Goal: Entertainment & Leisure: Consume media (video, audio)

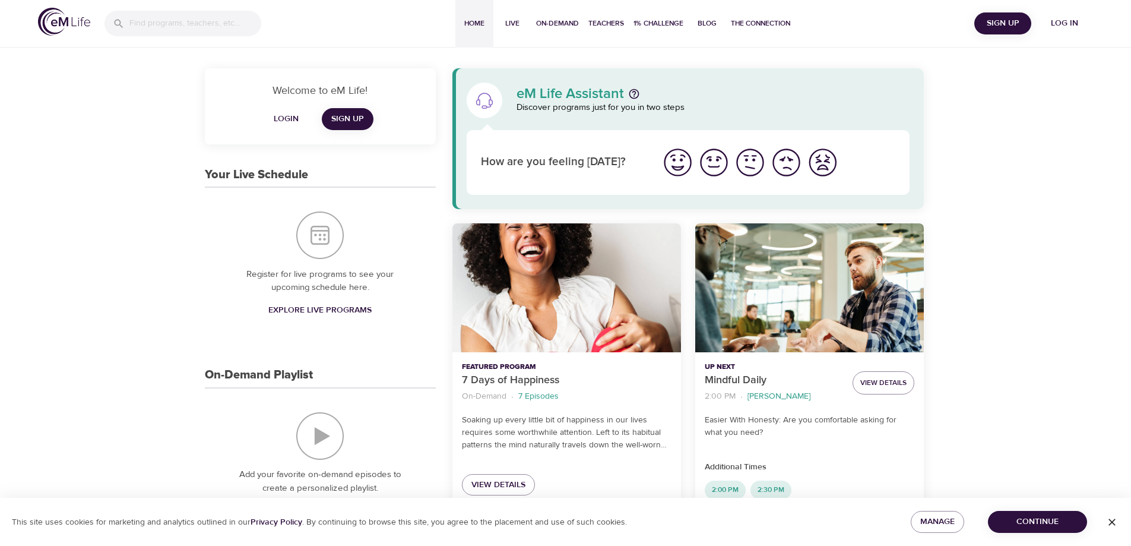
click at [1060, 24] on span "Log in" at bounding box center [1064, 23] width 47 height 15
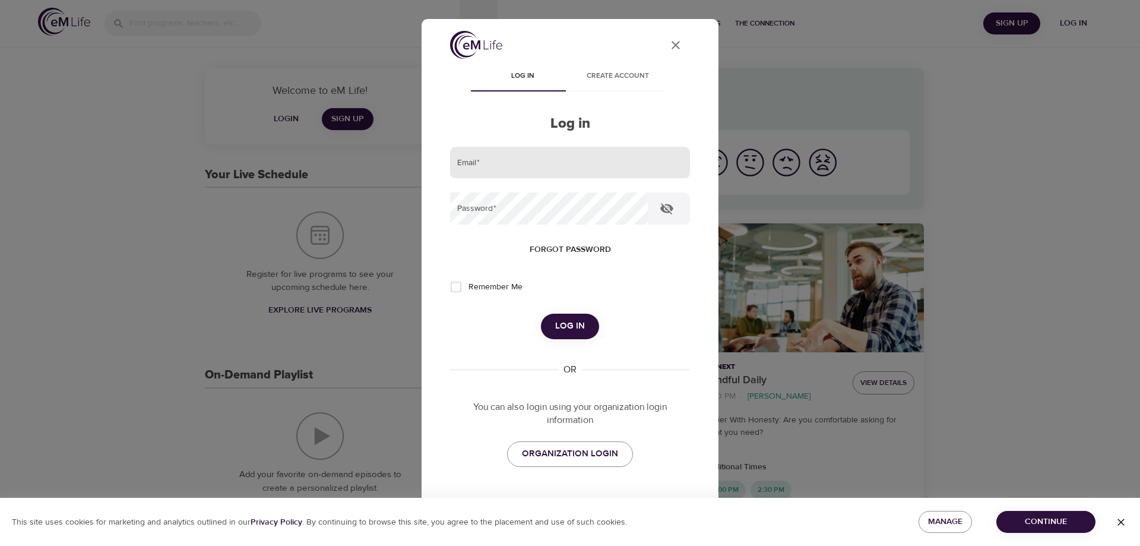
click at [610, 166] on input "email" at bounding box center [570, 163] width 240 height 32
type input "[PERSON_NAME][EMAIL_ADDRESS][DOMAIN_NAME]"
click at [541, 313] on button "Log in" at bounding box center [570, 325] width 58 height 25
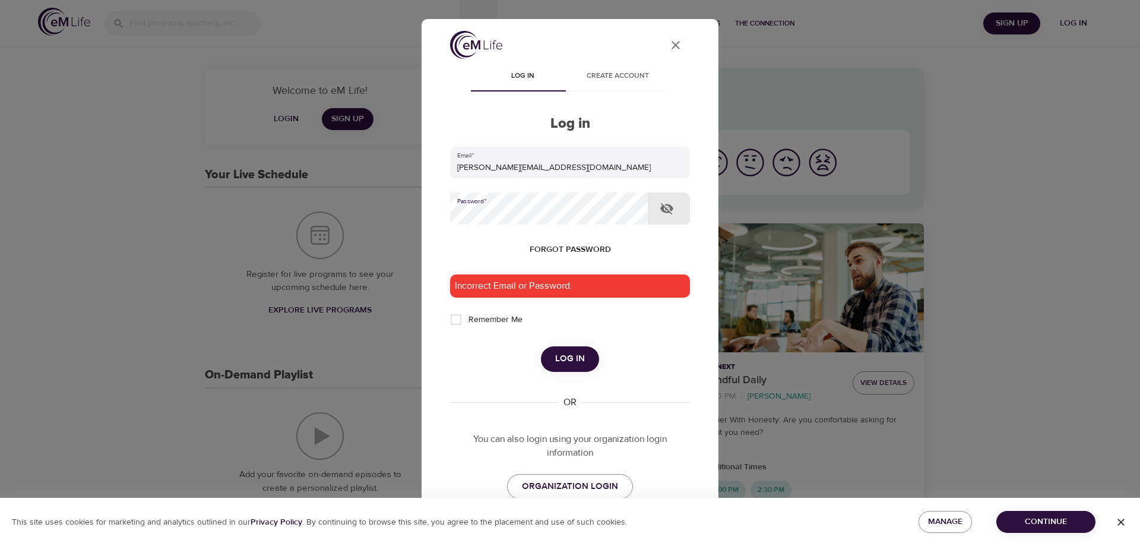
click at [373, 207] on div "User Profile Log in Create account Log in Email   * [PERSON_NAME][EMAIL_ADDRESS…" at bounding box center [570, 273] width 1140 height 546
click at [541, 346] on button "Log in" at bounding box center [570, 358] width 58 height 25
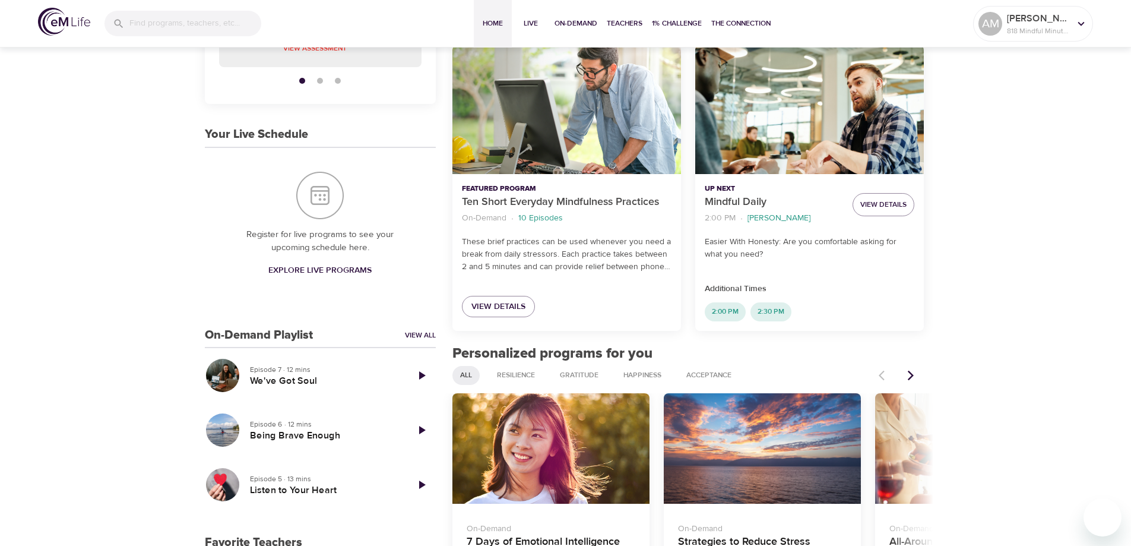
scroll to position [237, 0]
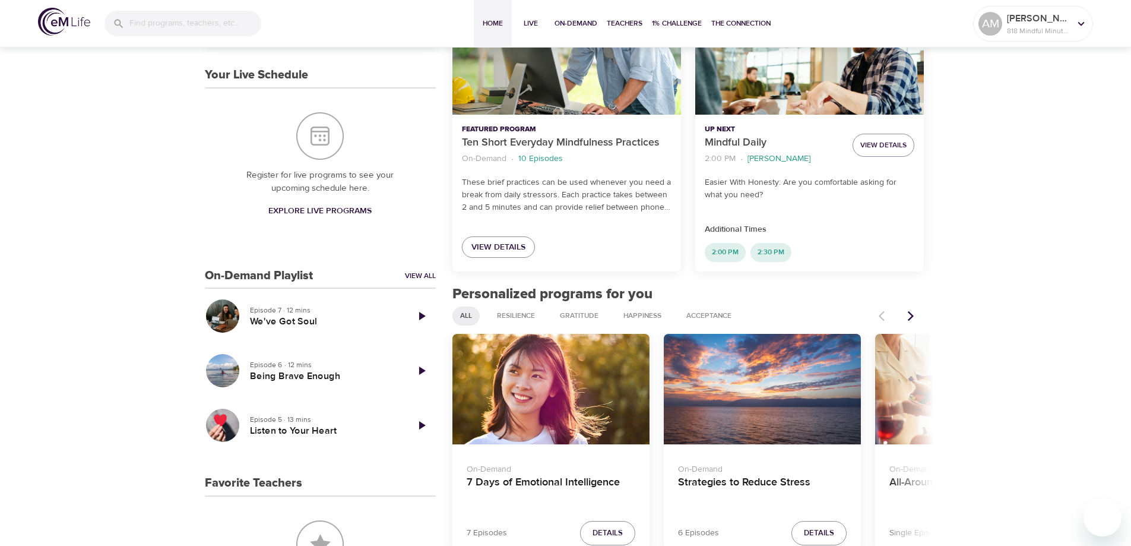
click at [913, 316] on icon "Next items" at bounding box center [911, 315] width 6 height 10
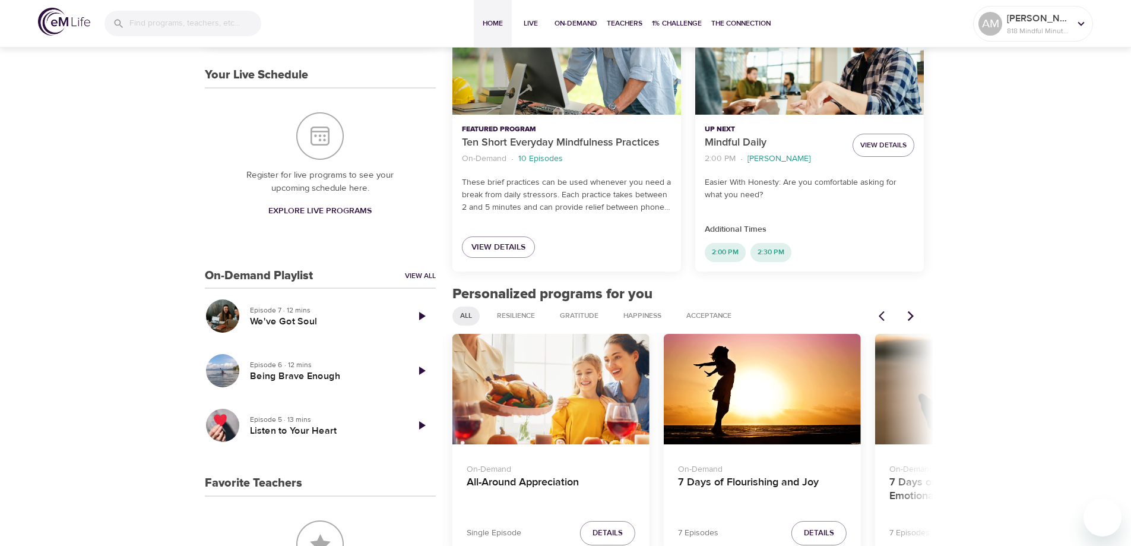
click at [913, 316] on icon "Next items" at bounding box center [911, 315] width 6 height 10
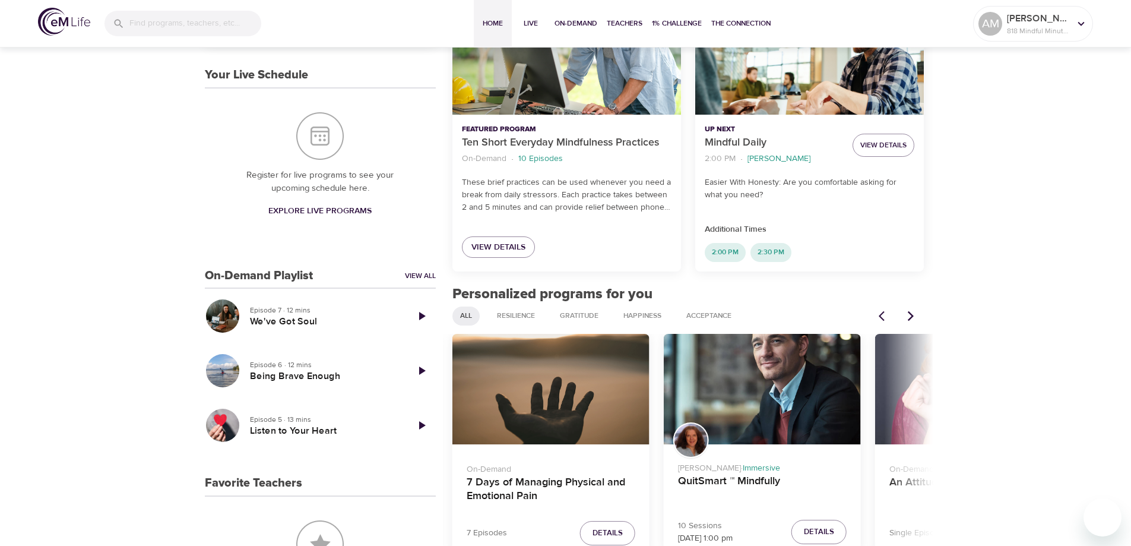
click at [913, 316] on icon "Next items" at bounding box center [911, 315] width 6 height 10
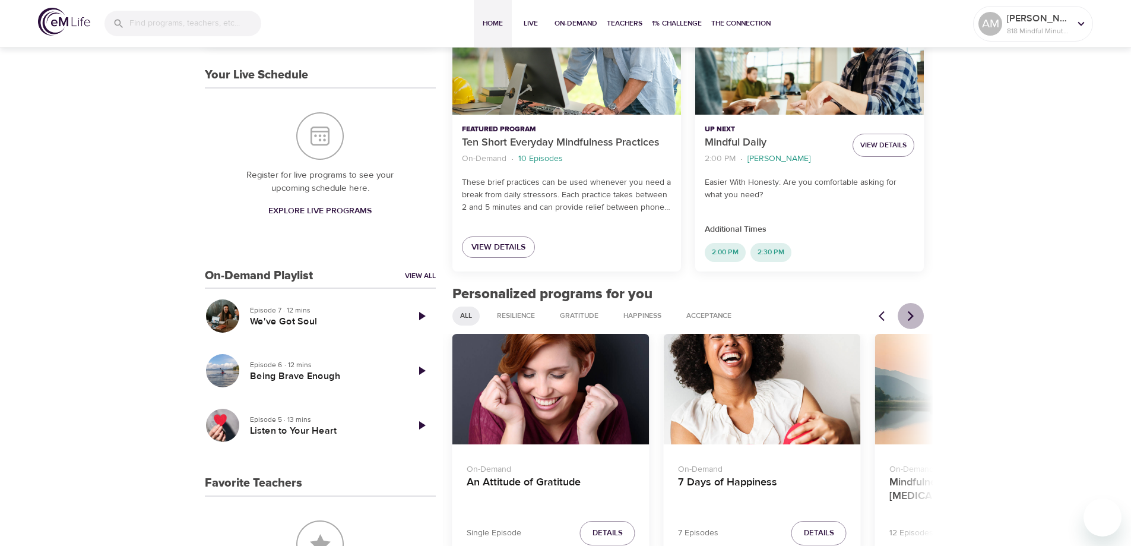
click at [913, 316] on icon "Next items" at bounding box center [911, 315] width 6 height 10
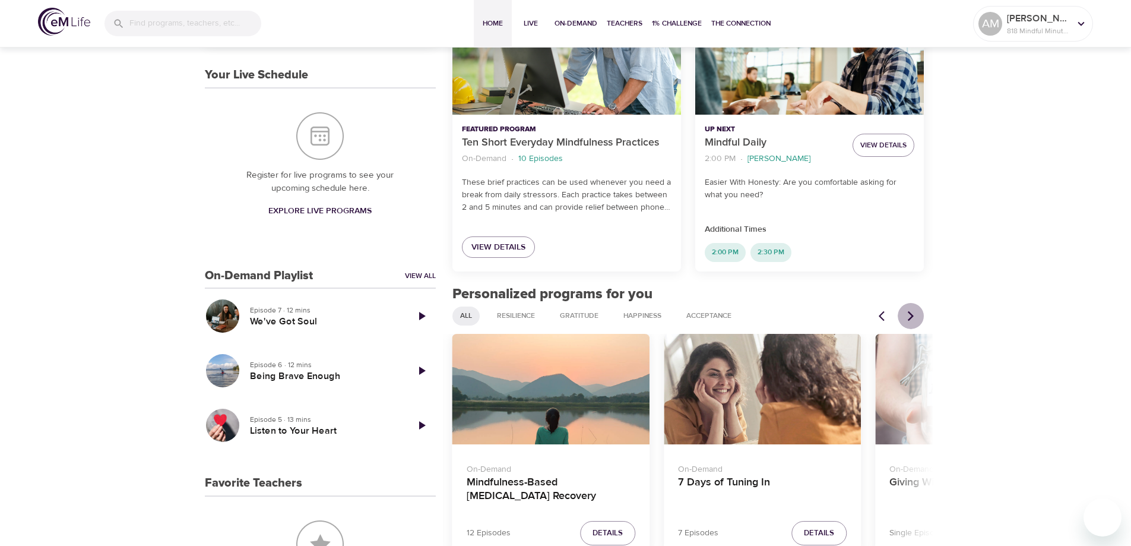
click at [913, 316] on icon "Next items" at bounding box center [911, 315] width 6 height 10
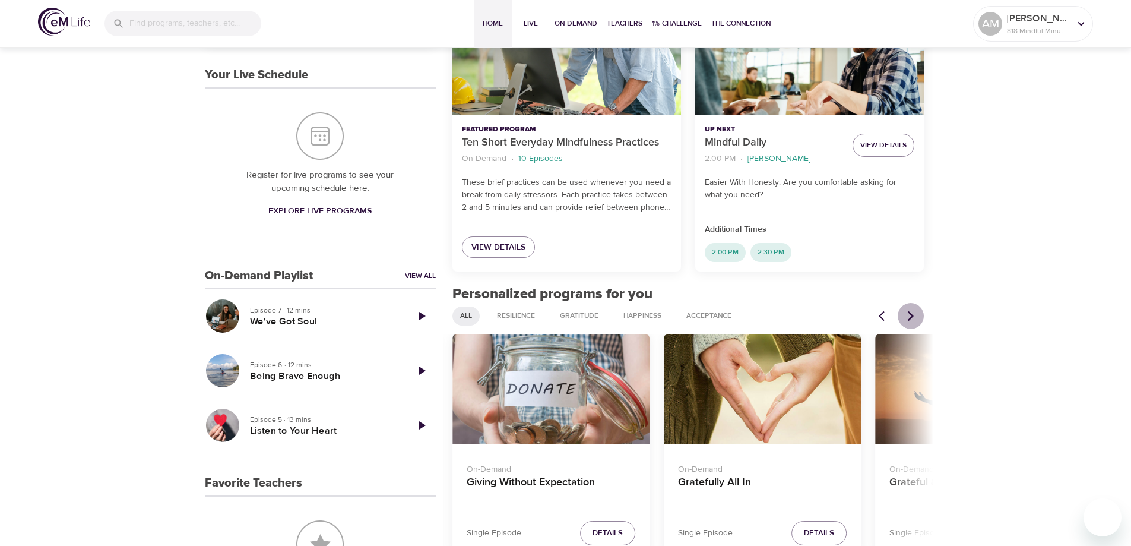
click at [913, 316] on icon "Next items" at bounding box center [911, 315] width 6 height 10
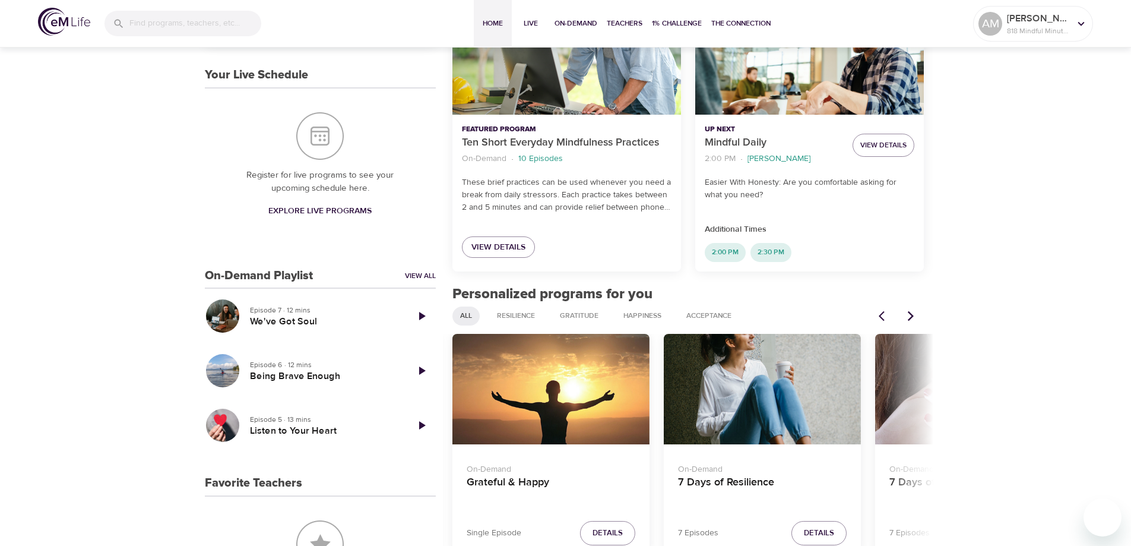
click at [913, 316] on icon "Next items" at bounding box center [911, 315] width 6 height 10
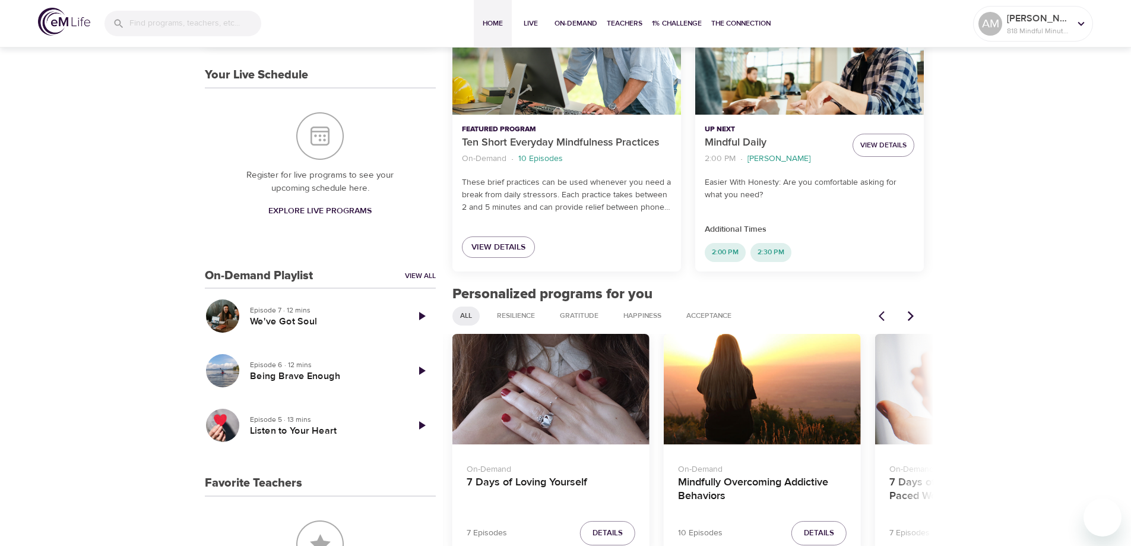
click at [913, 316] on icon "Next items" at bounding box center [911, 315] width 6 height 10
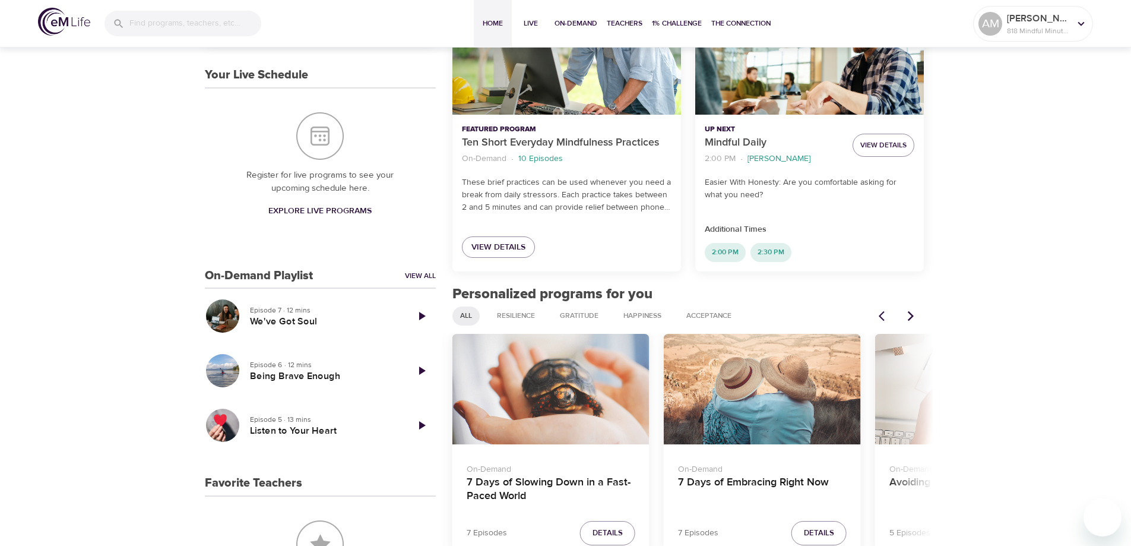
click at [913, 316] on icon "Next items" at bounding box center [911, 315] width 6 height 10
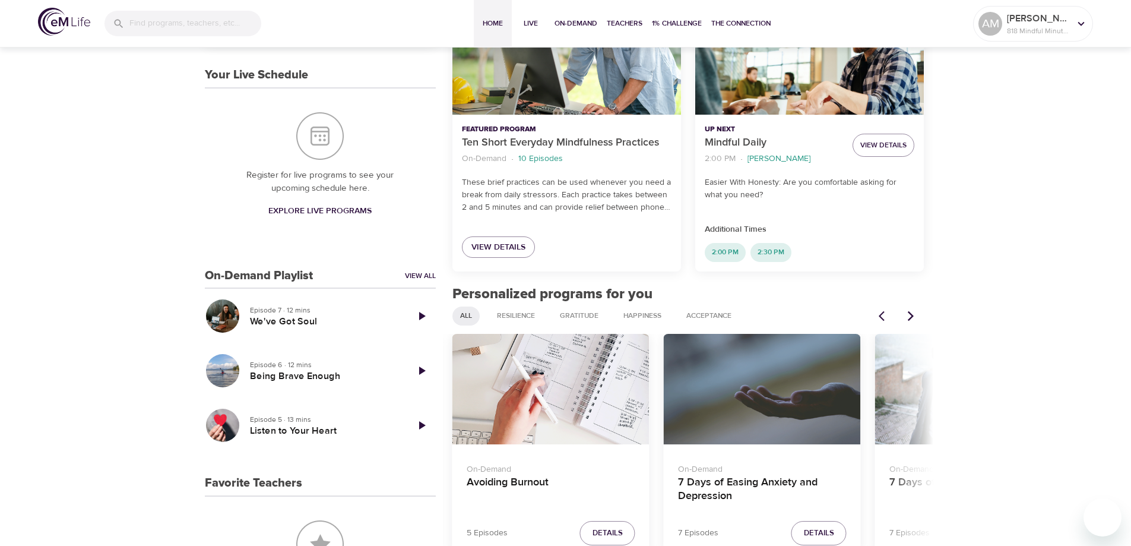
scroll to position [297, 0]
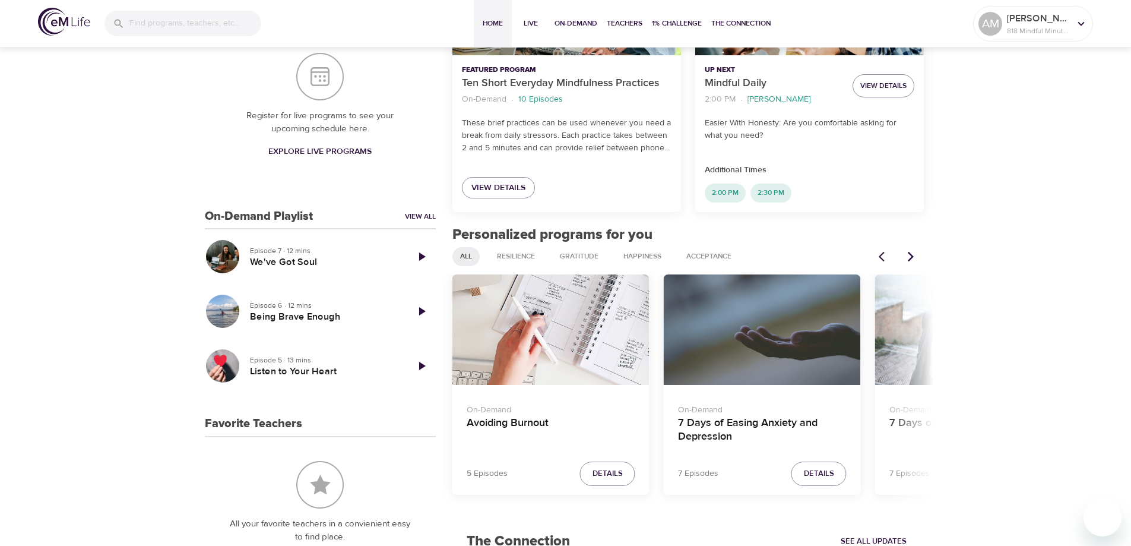
click at [881, 257] on icon "Previous items" at bounding box center [882, 256] width 6 height 10
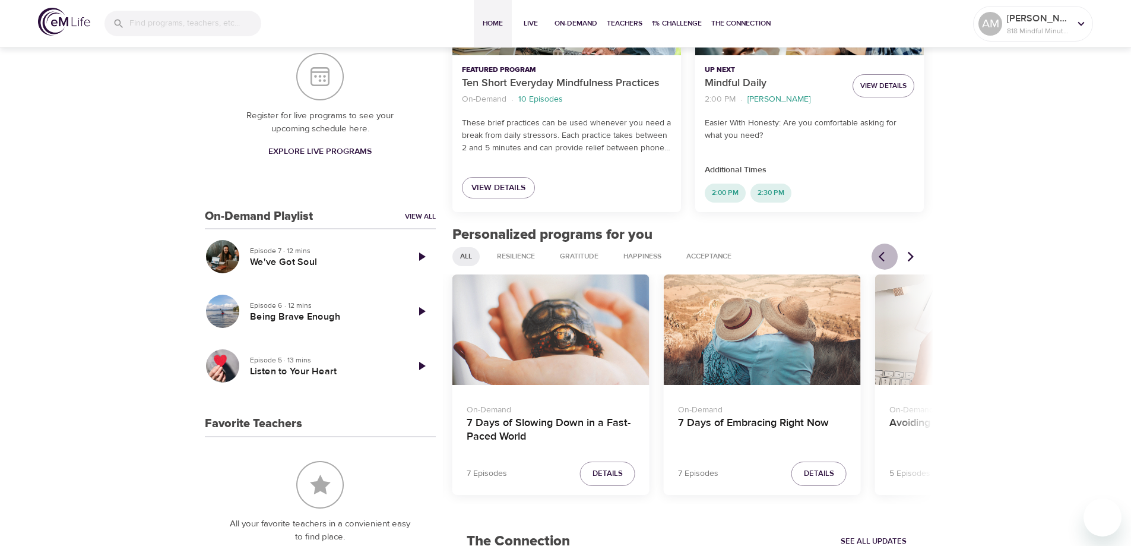
click at [881, 257] on icon "Previous items" at bounding box center [882, 256] width 6 height 10
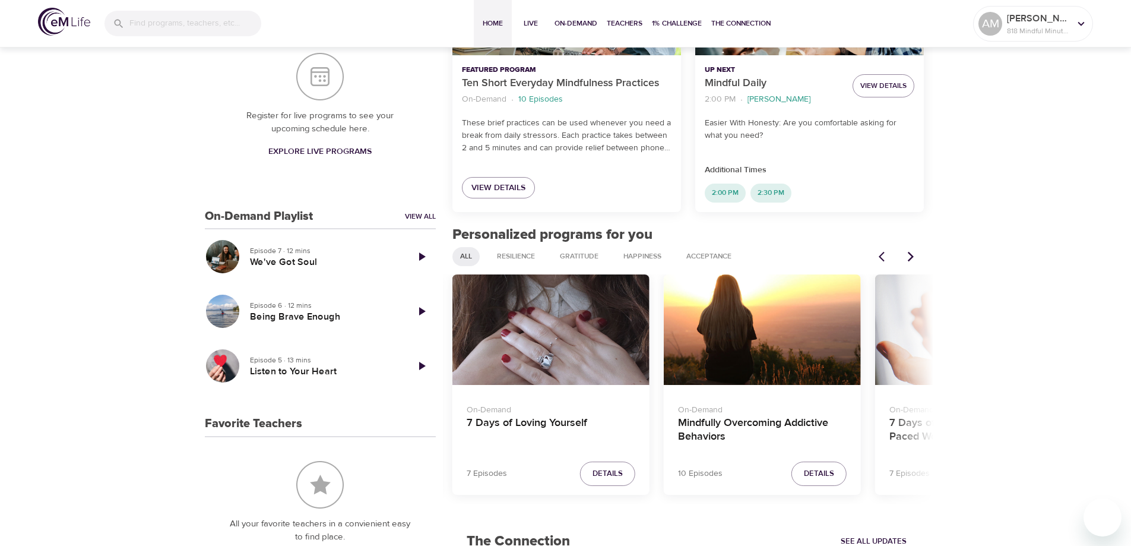
click at [576, 364] on div "7 Days of Loving Yourself" at bounding box center [550, 329] width 197 height 111
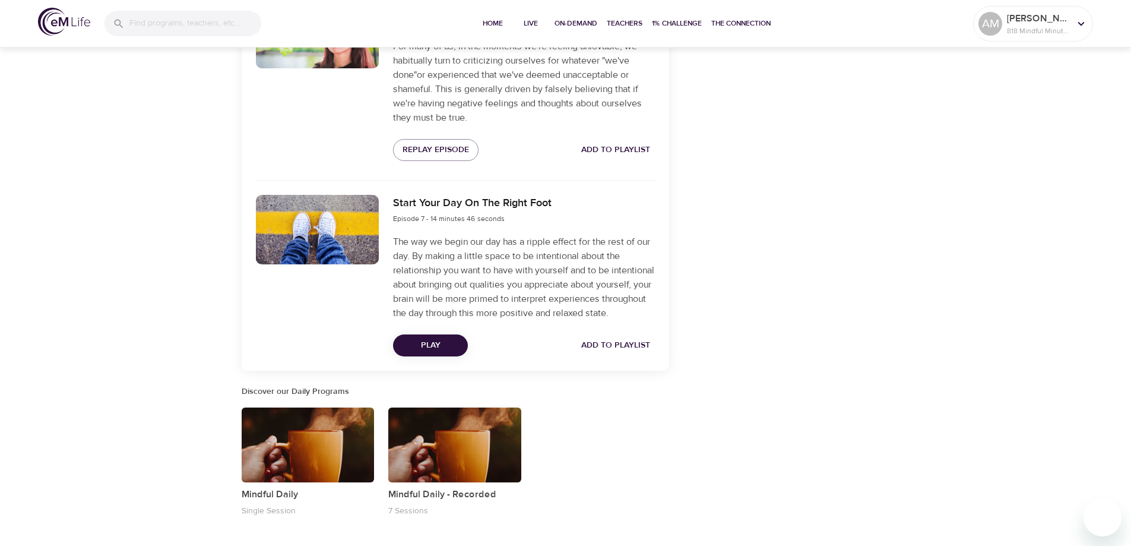
scroll to position [1416, 0]
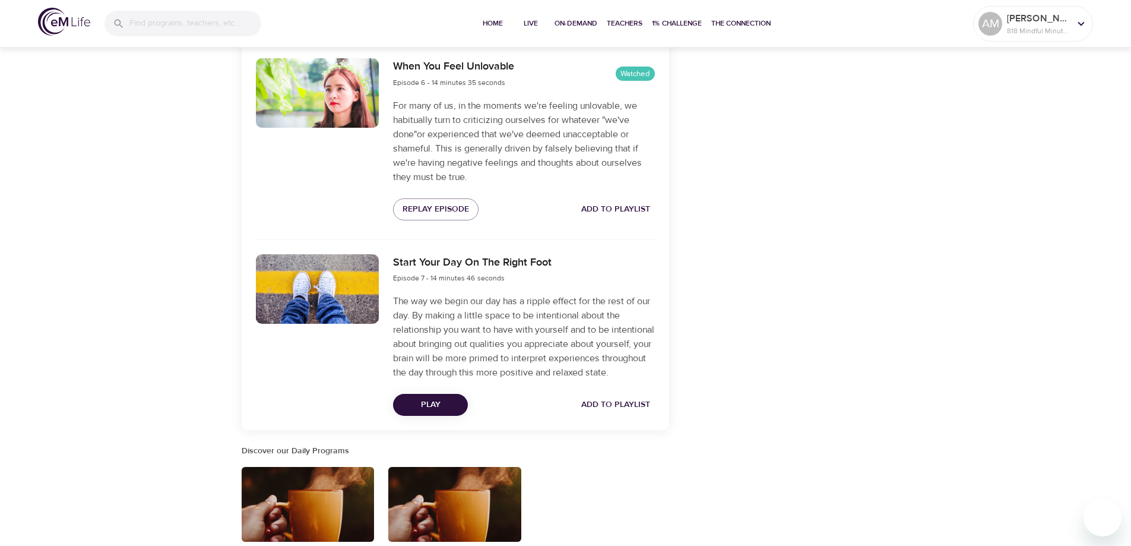
click at [434, 412] on span "Play" at bounding box center [430, 404] width 56 height 15
